Goal: Register for event/course

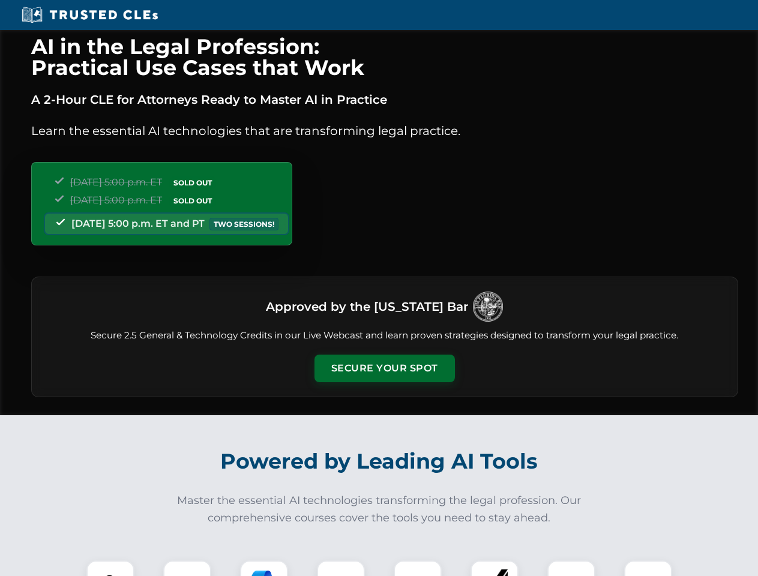
click at [384, 368] on button "Secure Your Spot" at bounding box center [384, 368] width 140 height 28
click at [110, 568] on img at bounding box center [110, 584] width 35 height 35
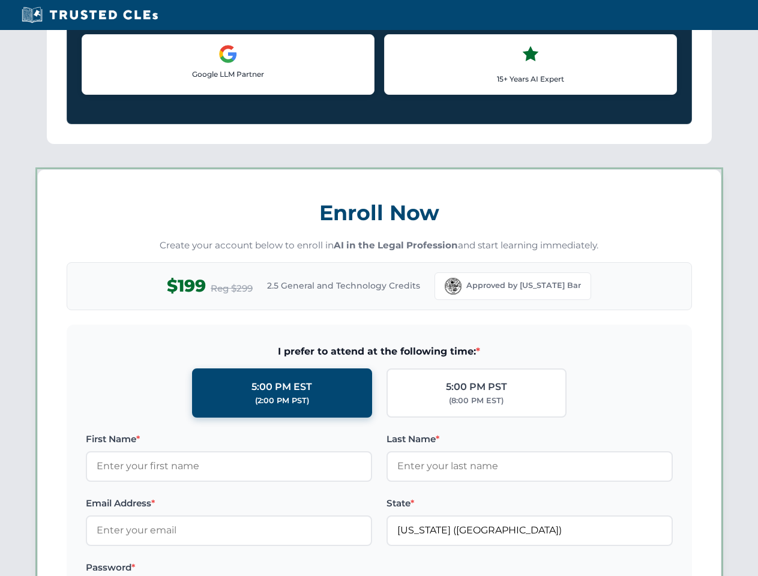
click at [264, 568] on label "Password *" at bounding box center [229, 567] width 286 height 14
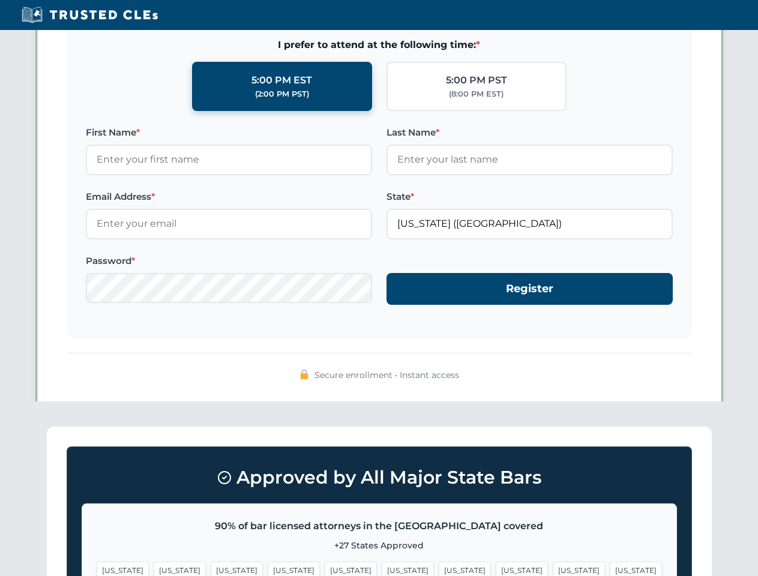
click at [552, 568] on span "[US_STATE]" at bounding box center [578, 569] width 52 height 17
